Goal: Task Accomplishment & Management: Manage account settings

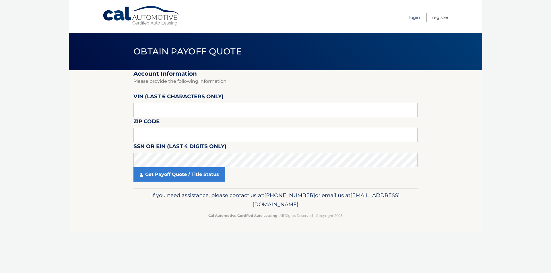
click at [412, 17] on link "Login" at bounding box center [414, 17] width 11 height 9
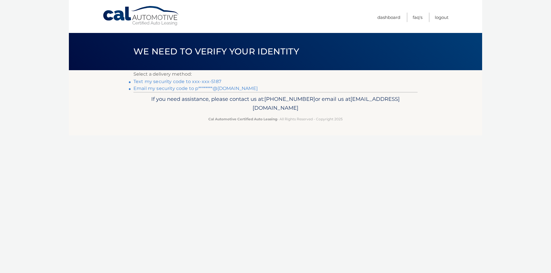
click at [184, 81] on link "Text my security code to xxx-xxx-5187" at bounding box center [177, 81] width 88 height 5
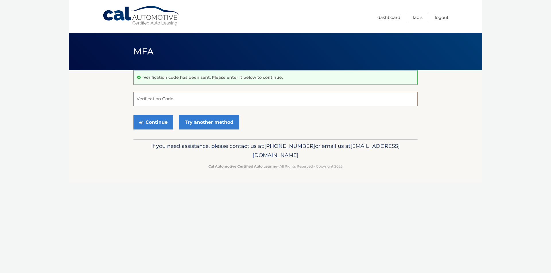
click at [165, 101] on input "Verification Code" at bounding box center [275, 99] width 284 height 14
type input "042940"
click at [153, 120] on button "Continue" at bounding box center [153, 122] width 40 height 14
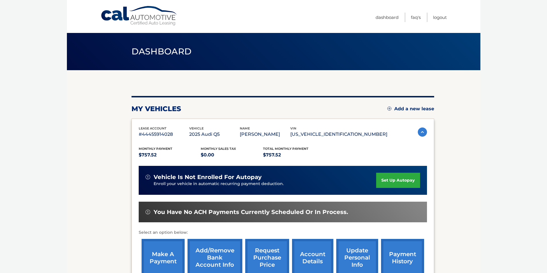
scroll to position [57, 0]
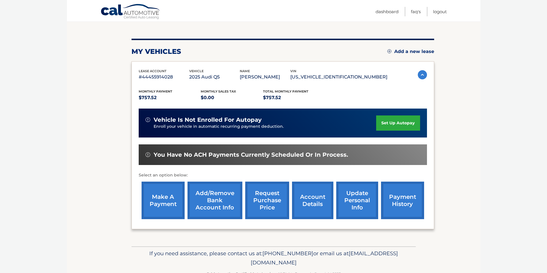
click at [158, 200] on link "make a payment" at bounding box center [162, 201] width 43 height 38
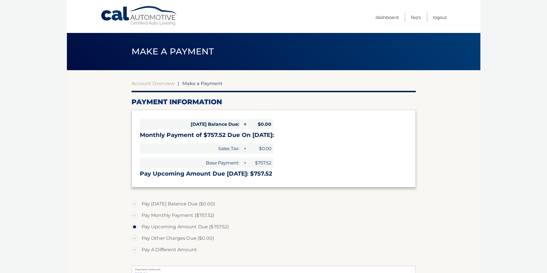
select select "NDM3ZGI1NDItZmUyOS00ZjFhLTlkMzQtYThmNWIwMGFmNDdh"
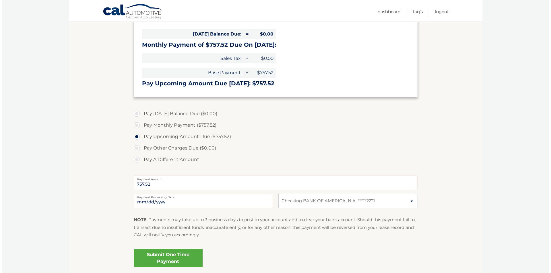
scroll to position [137, 0]
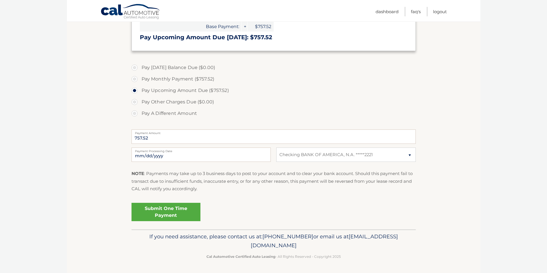
click at [170, 213] on link "Submit One Time Payment" at bounding box center [165, 212] width 69 height 18
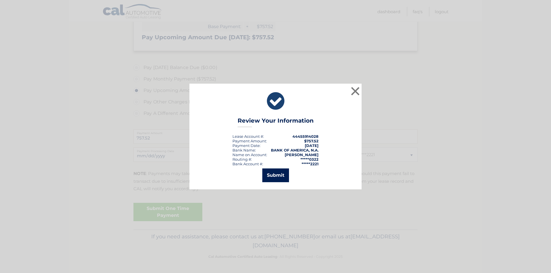
click at [279, 174] on button "Submit" at bounding box center [275, 176] width 27 height 14
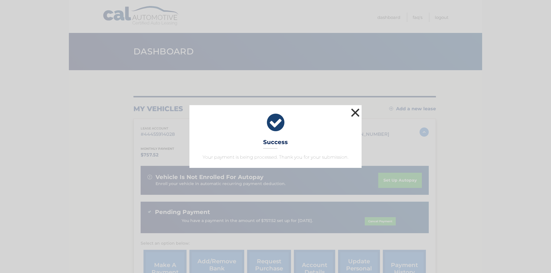
click at [354, 110] on button "×" at bounding box center [354, 112] width 11 height 11
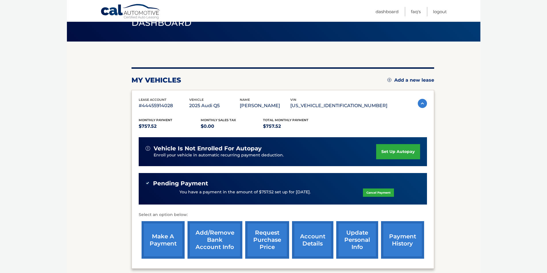
scroll to position [85, 0]
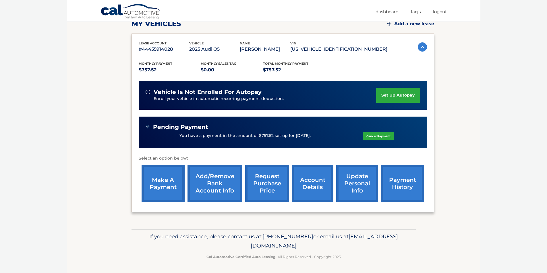
click at [313, 182] on link "account details" at bounding box center [312, 184] width 41 height 38
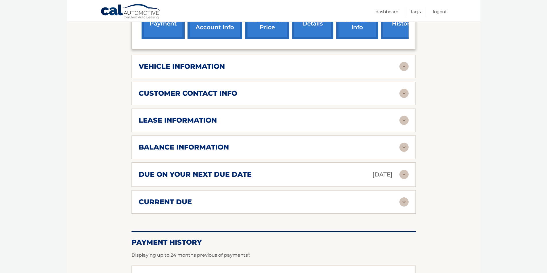
scroll to position [258, 0]
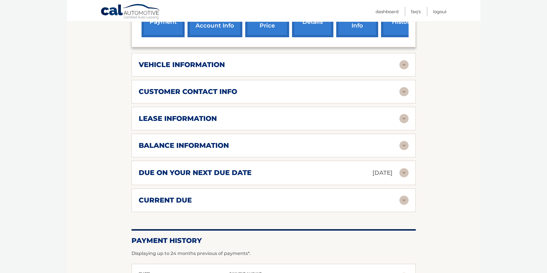
click at [401, 118] on img at bounding box center [403, 118] width 9 height 9
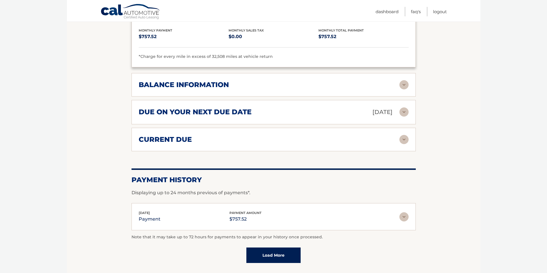
scroll to position [430, 0]
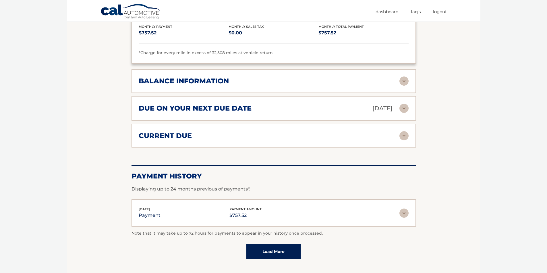
click at [403, 82] on img at bounding box center [403, 81] width 9 height 9
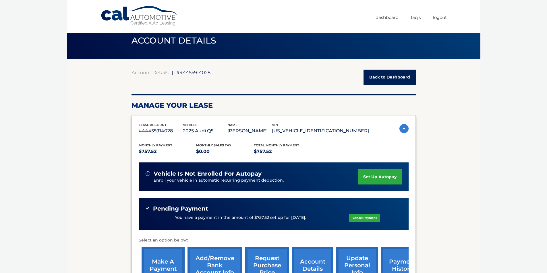
scroll to position [0, 0]
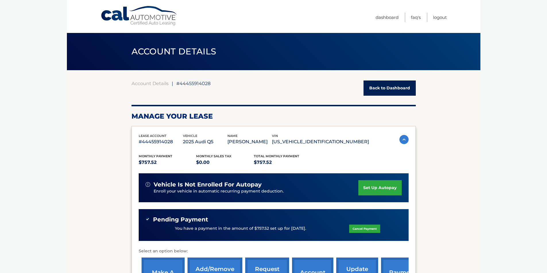
click at [398, 84] on link "Back to Dashboard" at bounding box center [389, 88] width 52 height 15
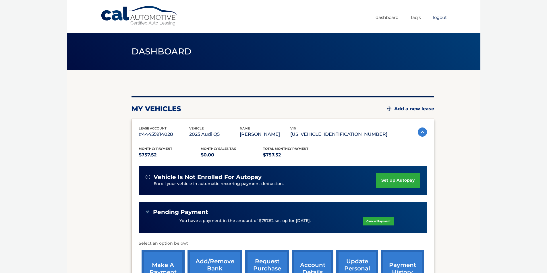
click at [435, 18] on link "Logout" at bounding box center [440, 17] width 14 height 9
